Goal: Find specific page/section: Find specific page/section

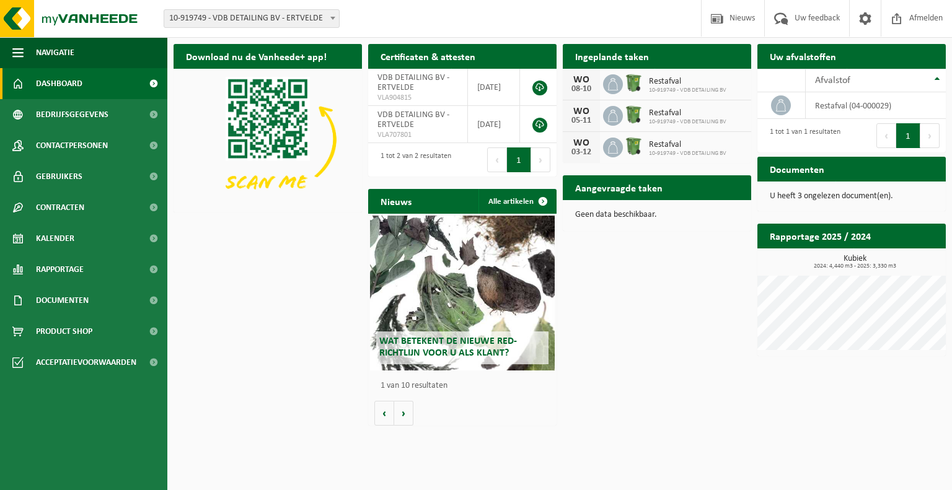
click at [672, 328] on div "Download nu de Vanheede+ app! Verberg Certificaten & attesten Bekijk uw certifi…" at bounding box center [559, 235] width 779 height 394
click at [653, 78] on span "Restafval" at bounding box center [687, 82] width 77 height 10
click at [645, 81] on div "Restafval 10-919749 - VDB DETAILING BV" at bounding box center [685, 84] width 84 height 19
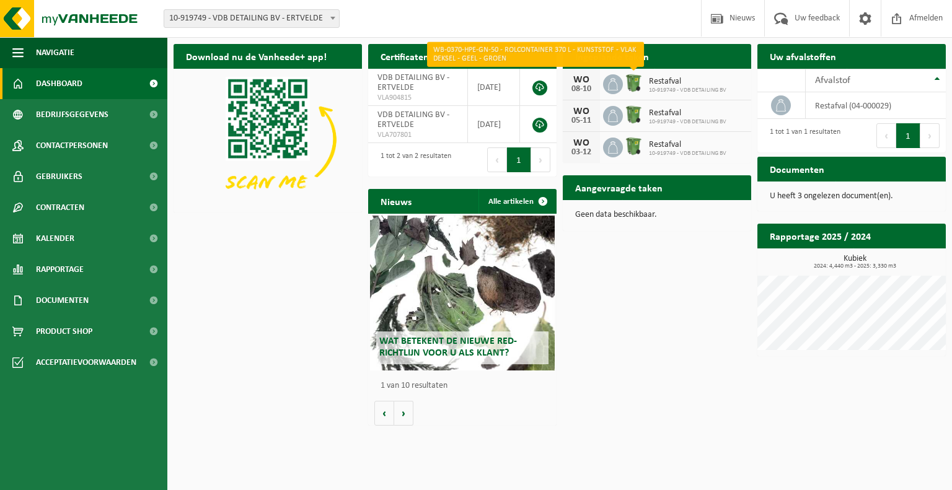
click at [630, 83] on img at bounding box center [633, 83] width 21 height 21
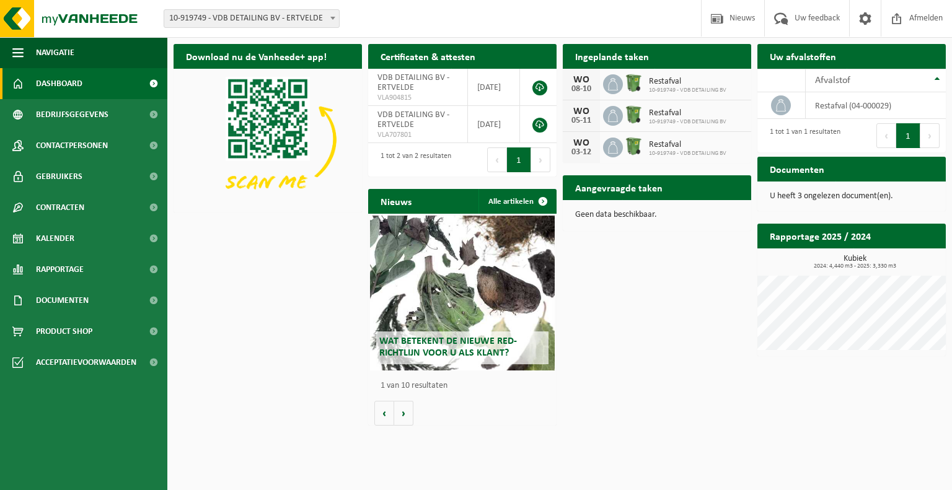
click at [624, 83] on img at bounding box center [633, 83] width 21 height 21
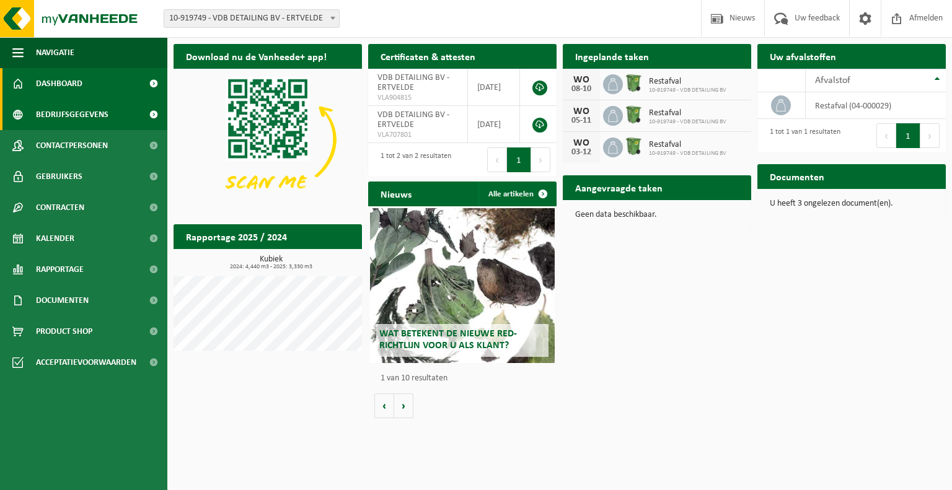
click at [97, 113] on span "Bedrijfsgegevens" at bounding box center [72, 114] width 73 height 31
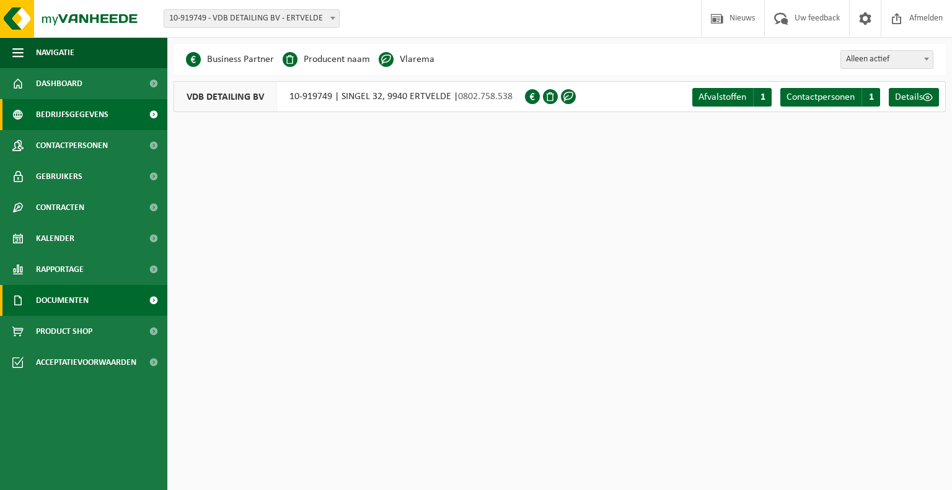
click at [75, 297] on span "Documenten" at bounding box center [62, 300] width 53 height 31
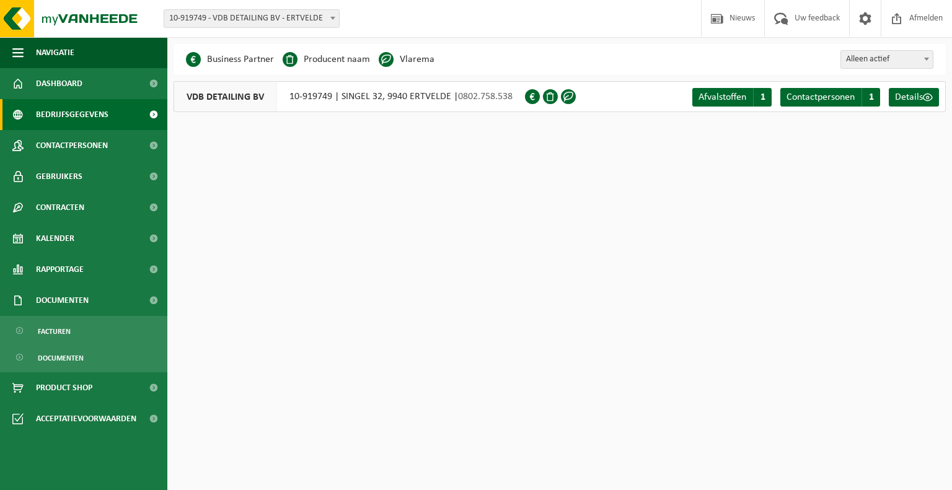
click at [234, 96] on span "VDB DETAILING BV" at bounding box center [225, 97] width 103 height 30
click at [317, 93] on div "VDB DETAILING BV 10-919749 | SINGEL 32, 9940 ERTVELDE | 0802.758.538" at bounding box center [349, 96] width 351 height 31
click at [50, 338] on span "Facturen" at bounding box center [54, 332] width 33 height 24
